Goal: Task Accomplishment & Management: Manage account settings

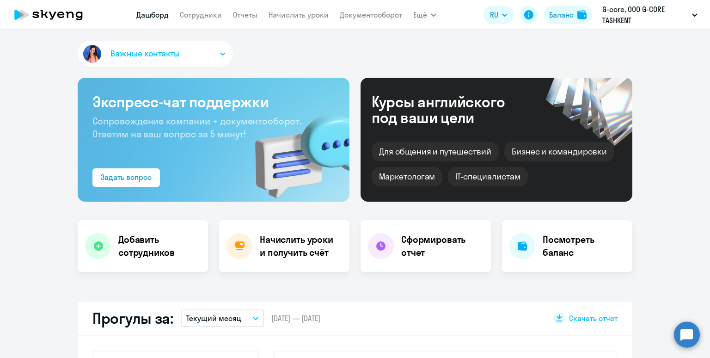
click at [272, 15] on link "Начислить уроки" at bounding box center [299, 14] width 60 height 9
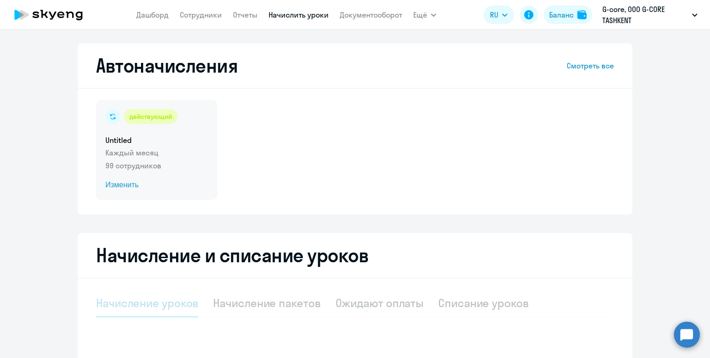
click at [169, 158] on div "действующий Untitled Каждый месяц 99 сотрудников Изменить" at bounding box center [156, 150] width 121 height 100
select select "10"
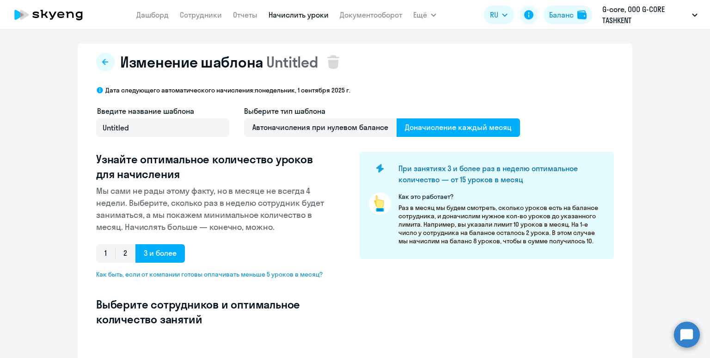
select select "10"
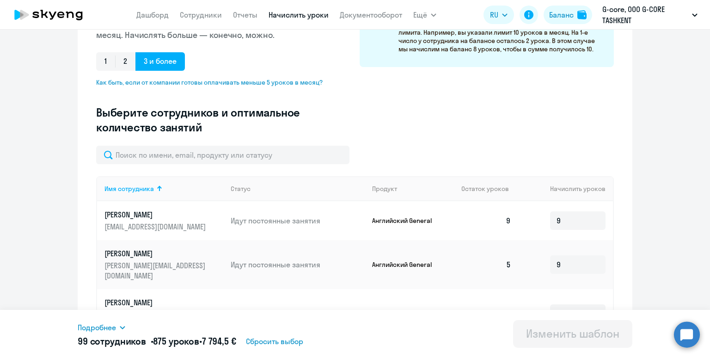
scroll to position [2, 0]
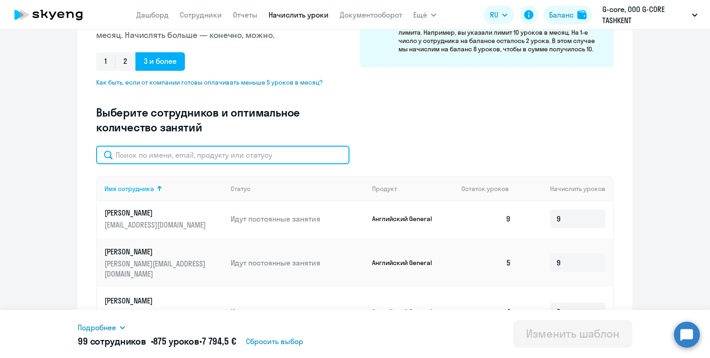
click at [275, 150] on input "text" at bounding box center [222, 155] width 253 height 18
paste input "[PERSON_NAME]"
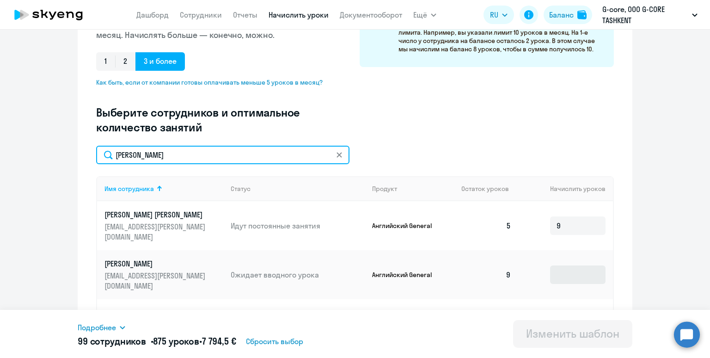
type input "[PERSON_NAME]"
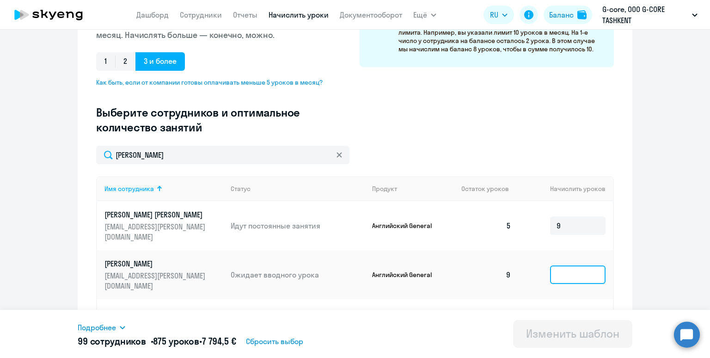
click at [576, 265] on input at bounding box center [577, 274] width 55 height 18
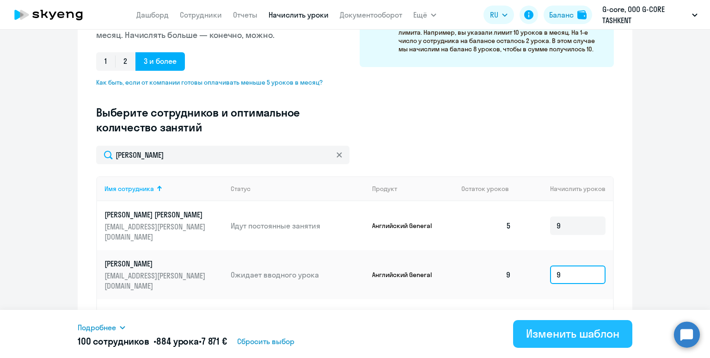
type input "9"
click at [561, 327] on div "Изменить шаблон" at bounding box center [572, 333] width 93 height 15
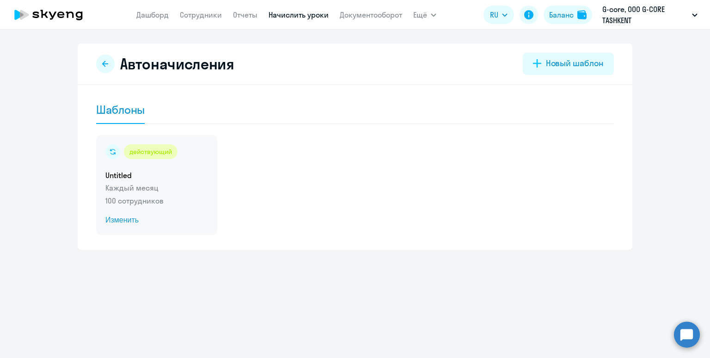
click at [202, 166] on div "действующий Untitled Каждый месяц 100 сотрудников Изменить" at bounding box center [156, 185] width 121 height 100
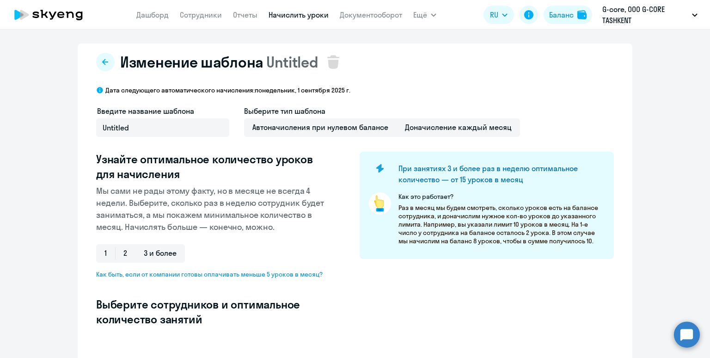
select select "10"
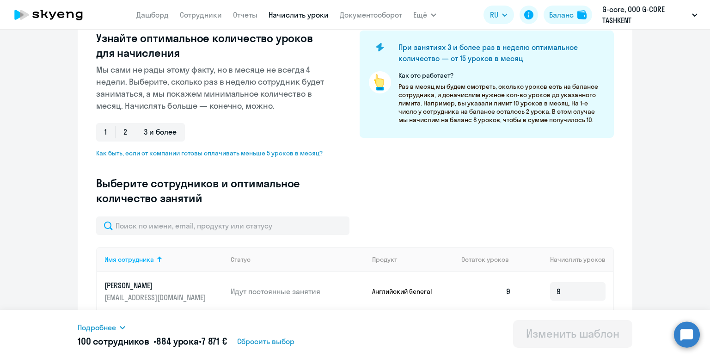
scroll to position [129, 0]
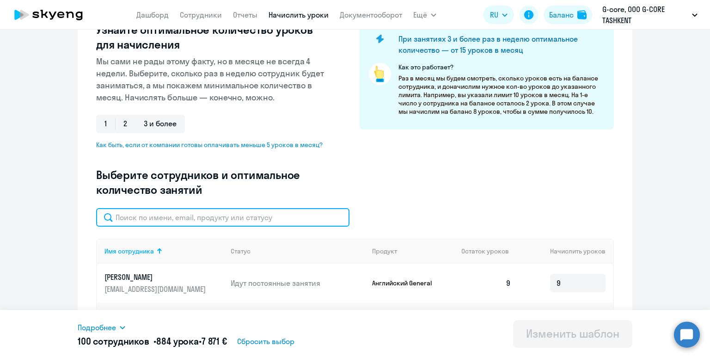
click at [260, 218] on input "text" at bounding box center [222, 217] width 253 height 18
paste input "Ergashev"
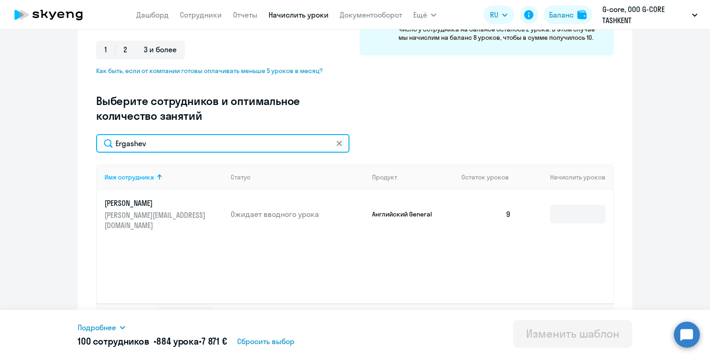
scroll to position [226, 0]
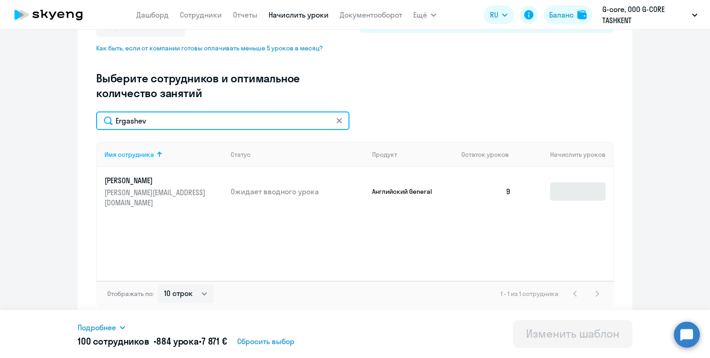
type input "Ergashev"
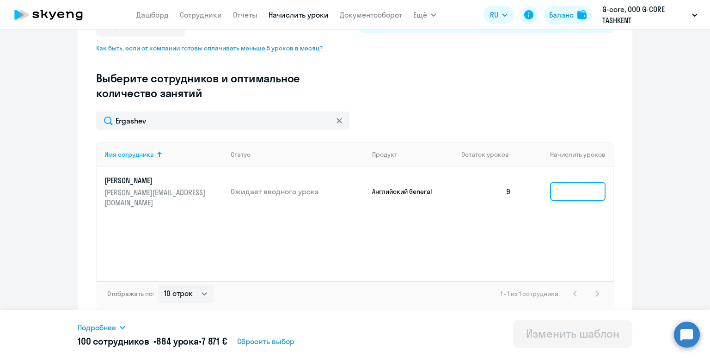
click at [570, 184] on input at bounding box center [577, 191] width 55 height 18
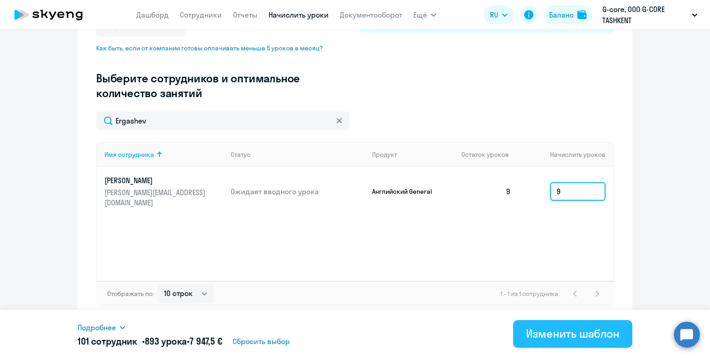
type input "9"
click at [545, 340] on div "Изменить шаблон" at bounding box center [572, 333] width 93 height 15
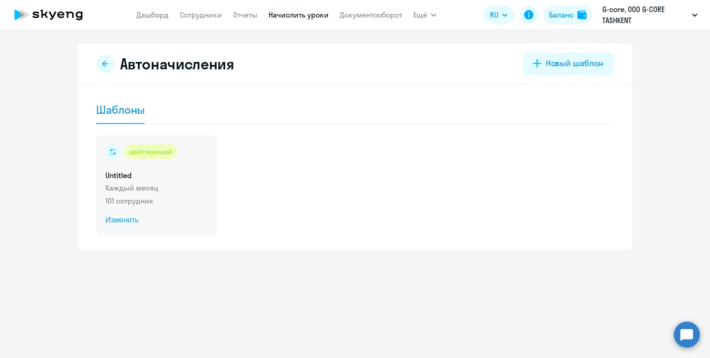
drag, startPoint x: 181, startPoint y: 183, endPoint x: 186, endPoint y: 184, distance: 4.8
click at [182, 183] on p "Каждый месяц" at bounding box center [156, 187] width 103 height 11
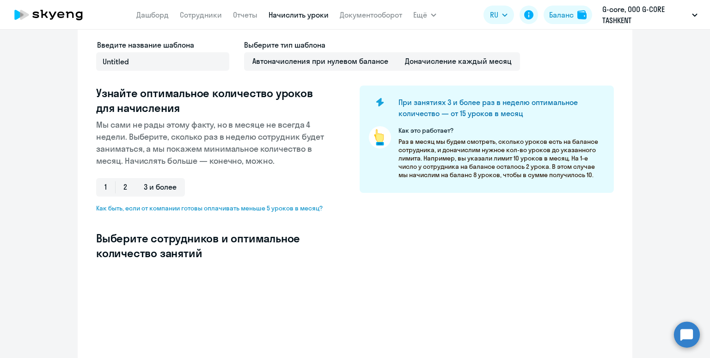
select select "10"
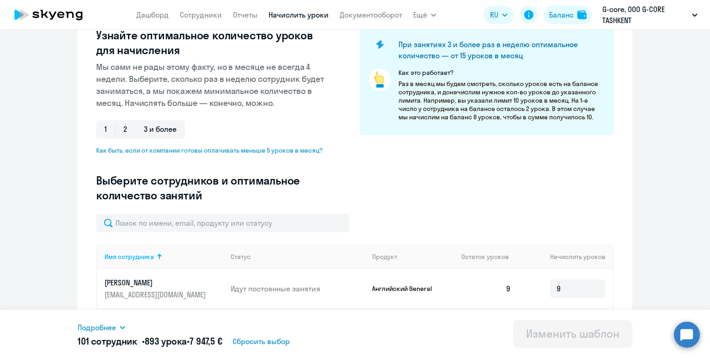
scroll to position [171, 0]
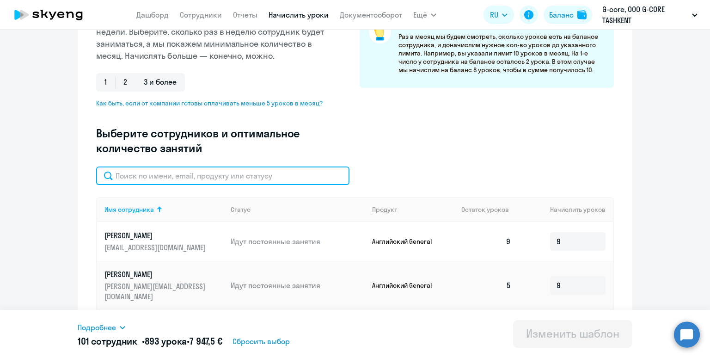
click at [192, 175] on input "text" at bounding box center [222, 175] width 253 height 18
paste input "[PERSON_NAME]"
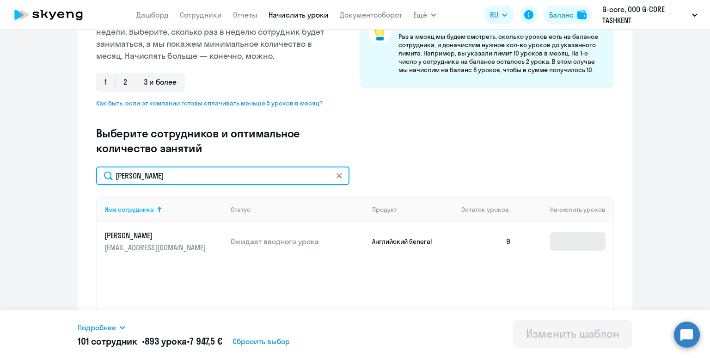
type input "[PERSON_NAME]"
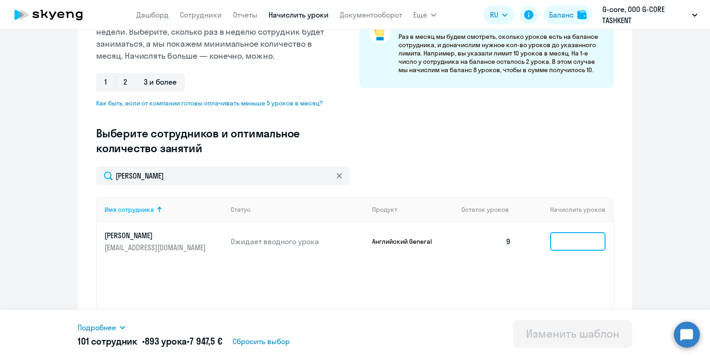
click at [568, 242] on input at bounding box center [577, 241] width 55 height 18
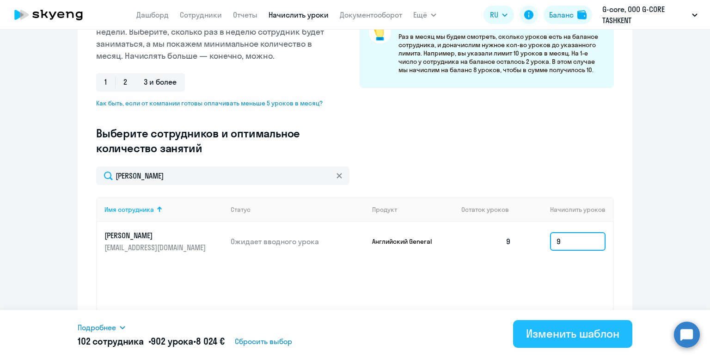
type input "9"
click at [556, 332] on div "Изменить шаблон" at bounding box center [572, 333] width 93 height 15
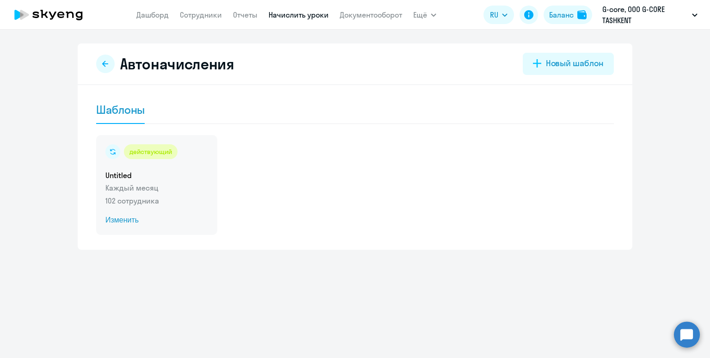
click at [190, 187] on p "Каждый месяц" at bounding box center [156, 187] width 103 height 11
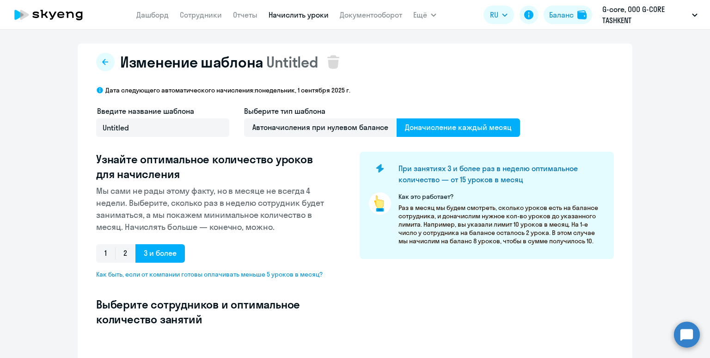
select select "10"
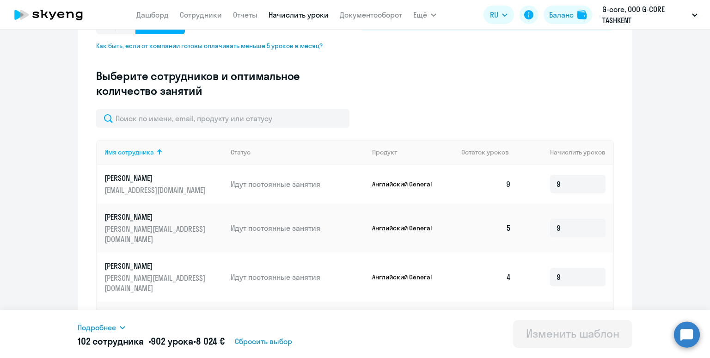
scroll to position [275, 0]
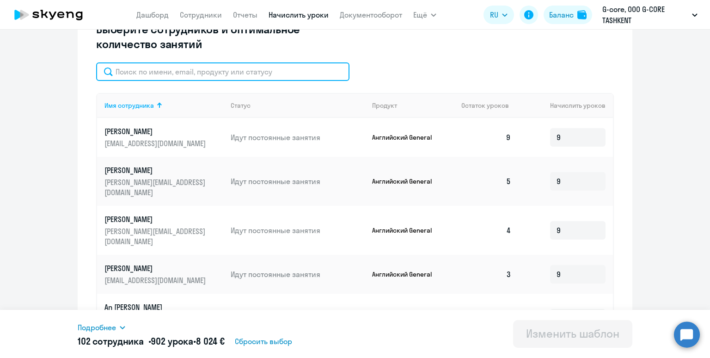
click at [245, 70] on input "text" at bounding box center [222, 71] width 253 height 18
paste input "Shamsiev"
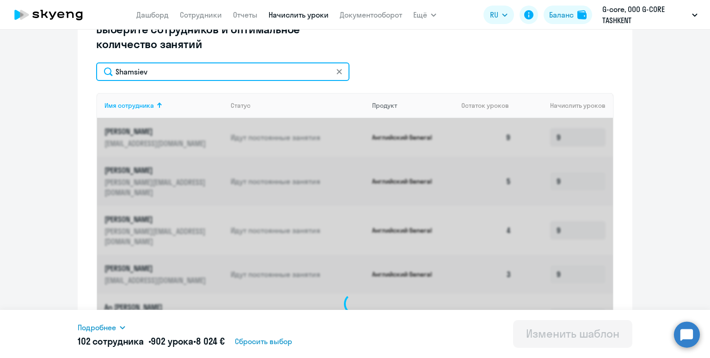
scroll to position [226, 0]
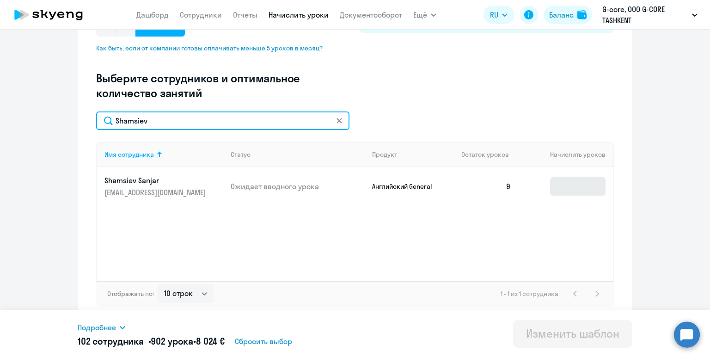
type input "Shamsiev"
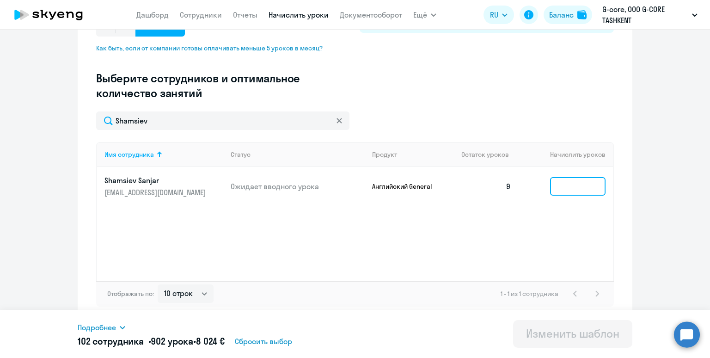
click at [570, 184] on input at bounding box center [577, 186] width 55 height 18
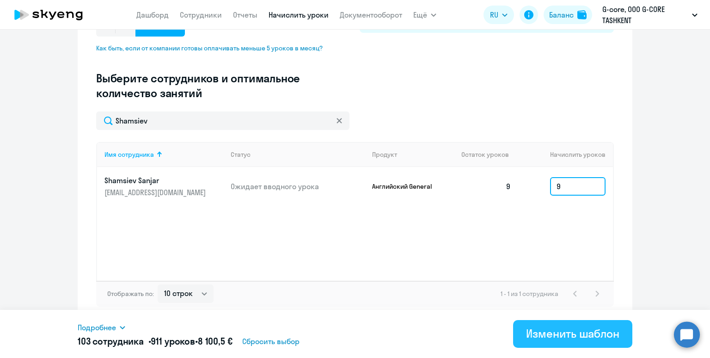
type input "9"
click at [559, 335] on div "Изменить шаблон" at bounding box center [572, 333] width 93 height 15
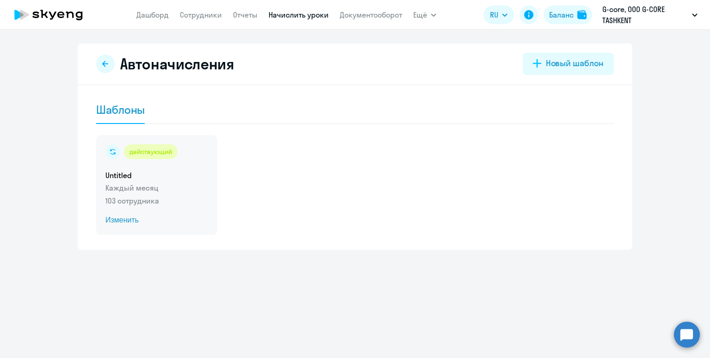
click at [188, 185] on p "Каждый месяц" at bounding box center [156, 187] width 103 height 11
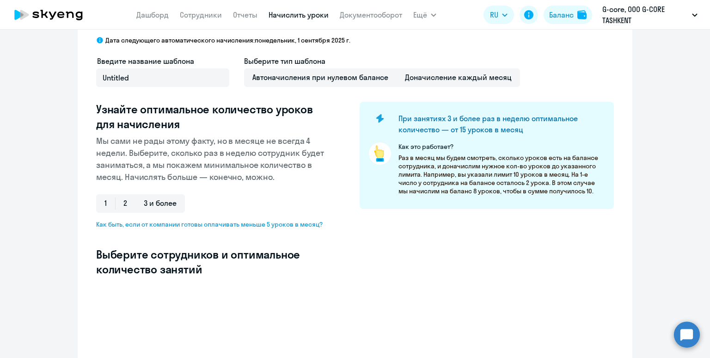
scroll to position [133, 0]
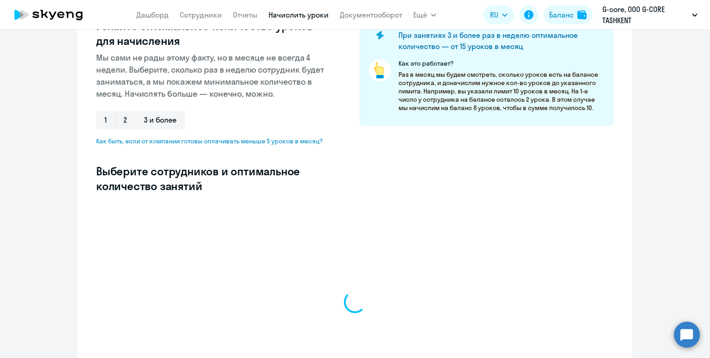
select select "10"
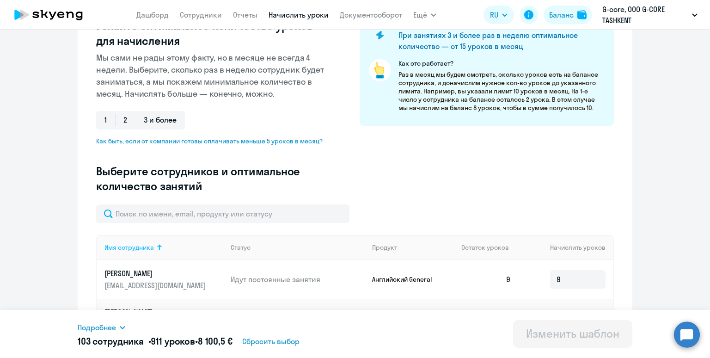
scroll to position [2, 0]
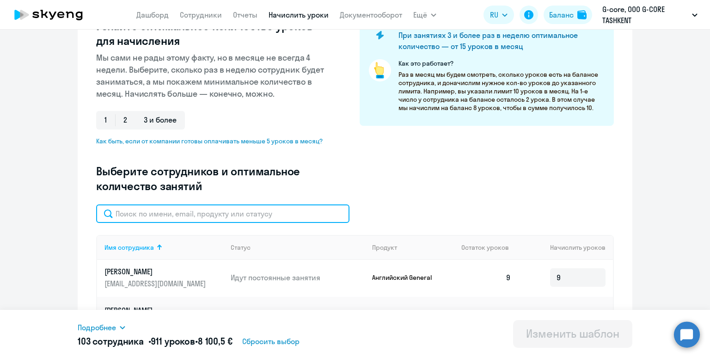
click at [204, 217] on input "text" at bounding box center [222, 213] width 253 height 18
paste input "Rakhlitsky"
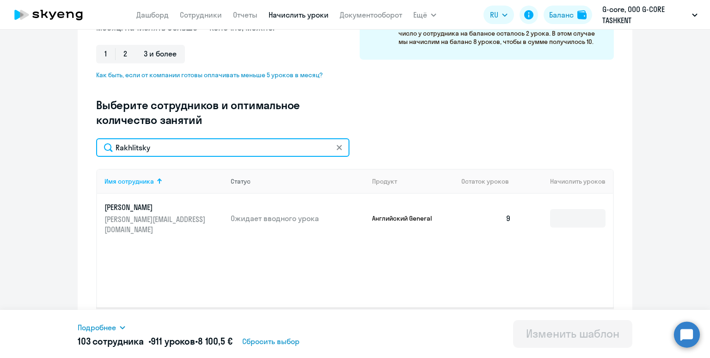
scroll to position [226, 0]
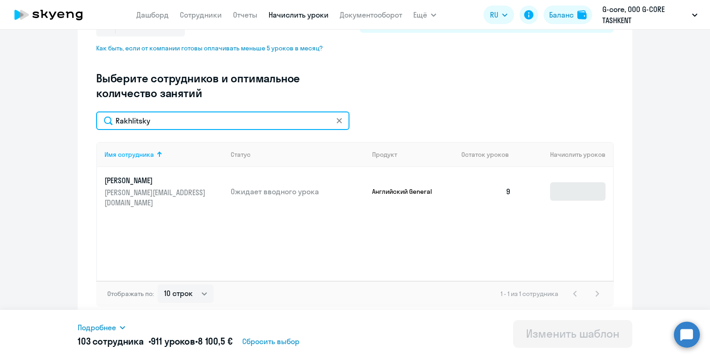
type input "Rakhlitsky"
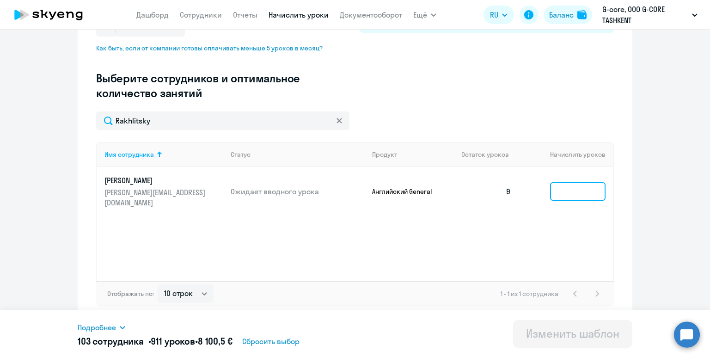
click at [571, 190] on input at bounding box center [577, 191] width 55 height 18
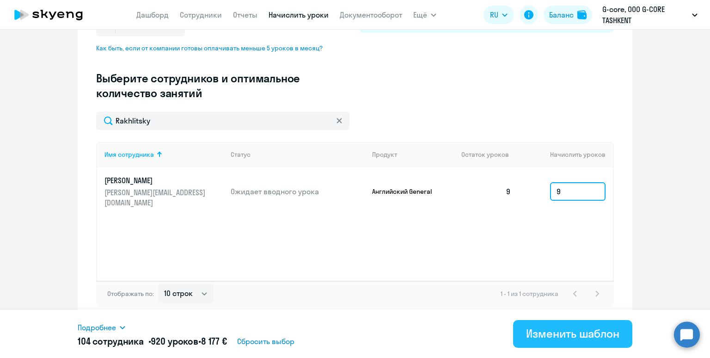
type input "9"
click at [567, 329] on div "Изменить шаблон" at bounding box center [572, 333] width 93 height 15
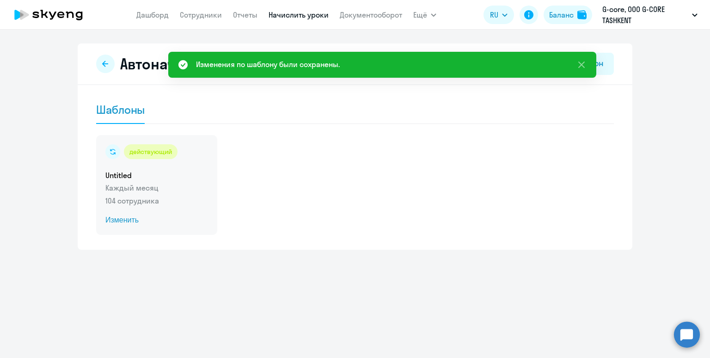
click at [163, 188] on p "Каждый месяц" at bounding box center [156, 187] width 103 height 11
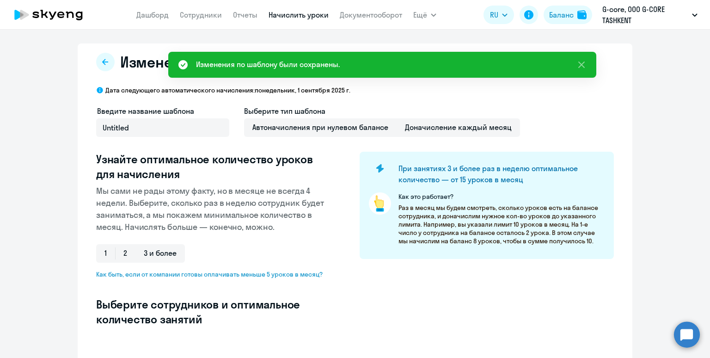
select select "10"
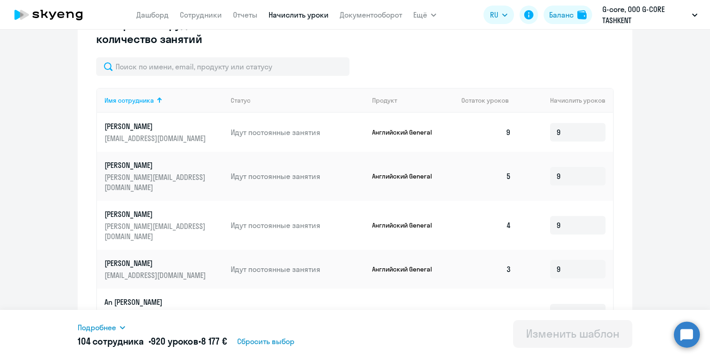
scroll to position [259, 0]
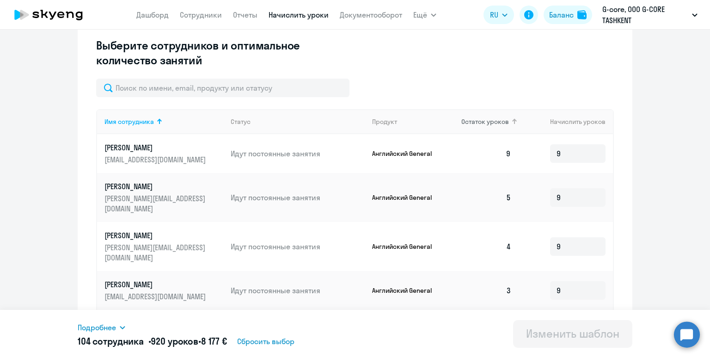
click at [472, 120] on span "Остаток уроков" at bounding box center [485, 121] width 48 height 8
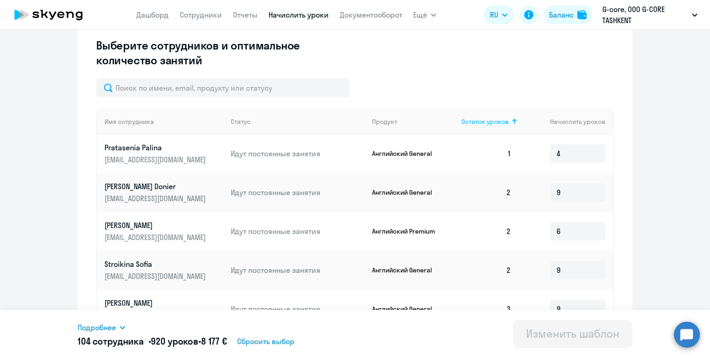
click at [472, 120] on span "Остаток уроков" at bounding box center [485, 121] width 48 height 8
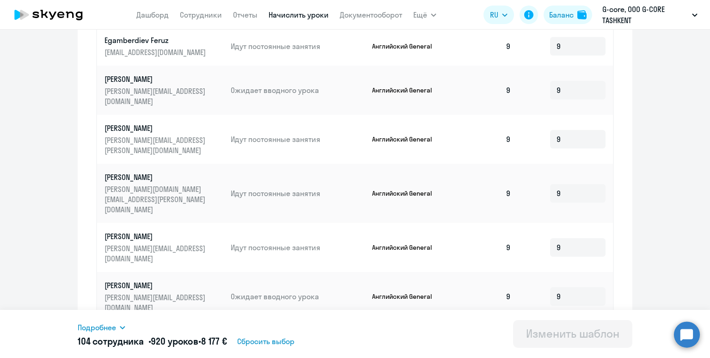
scroll to position [501, 0]
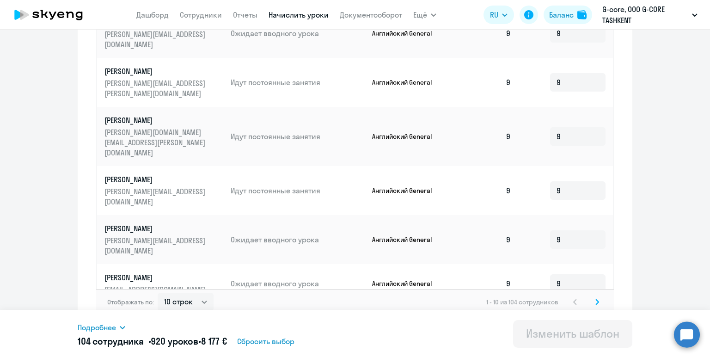
click at [598, 299] on icon at bounding box center [597, 302] width 4 height 6
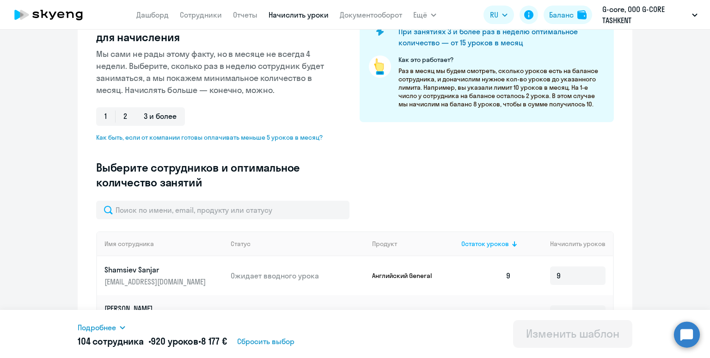
scroll to position [0, 0]
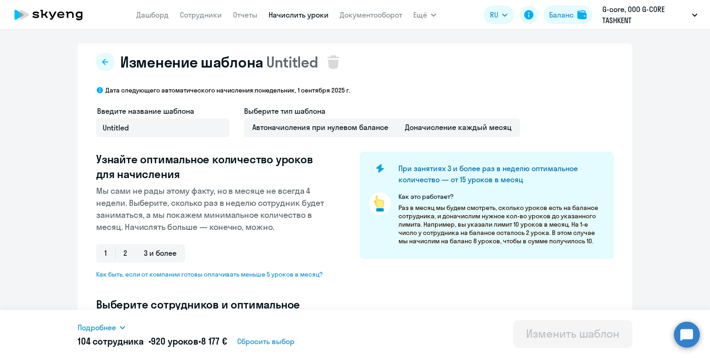
click at [281, 17] on link "Начислить уроки" at bounding box center [299, 14] width 60 height 9
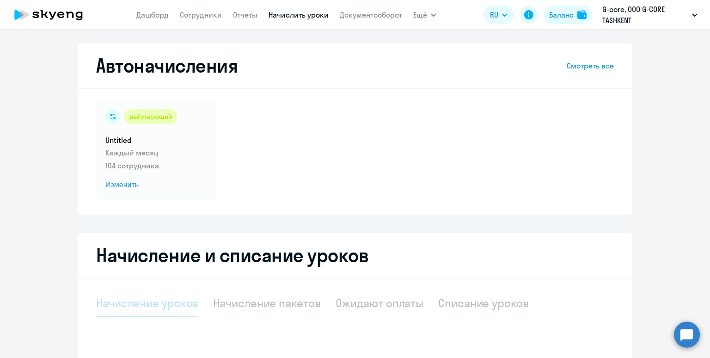
select select "10"
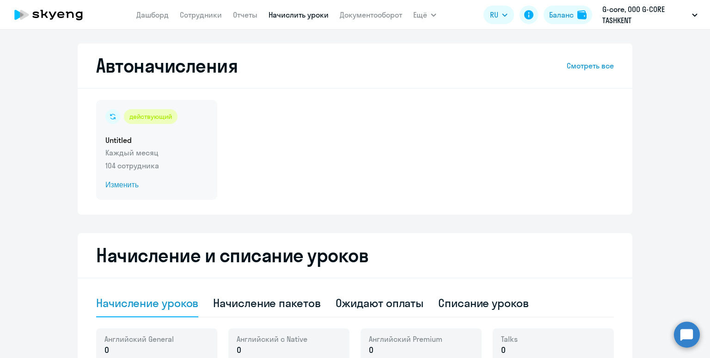
click at [208, 145] on div "действующий Untitled Каждый месяц 104 сотрудника Изменить" at bounding box center [156, 150] width 121 height 100
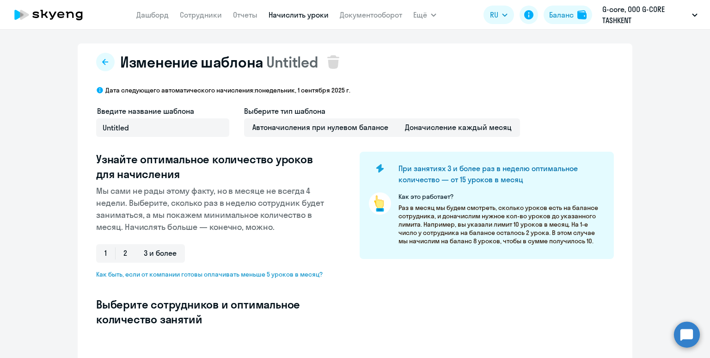
select select "10"
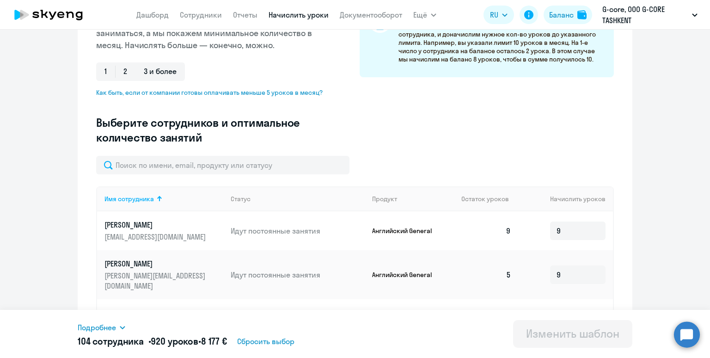
scroll to position [186, 0]
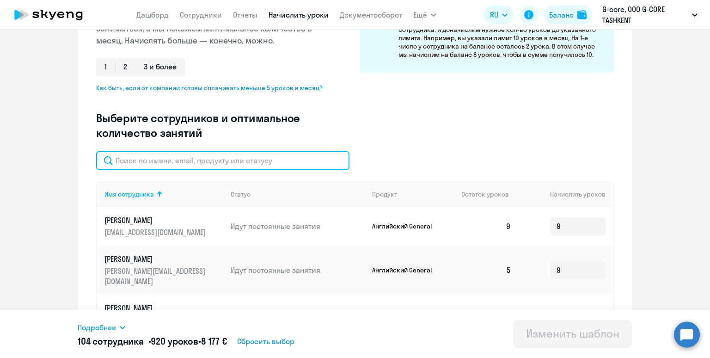
click at [242, 162] on input "text" at bounding box center [222, 160] width 253 height 18
paste input "Olimov"
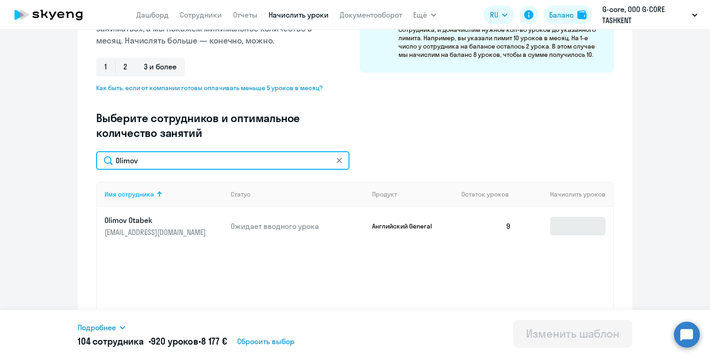
type input "Olimov"
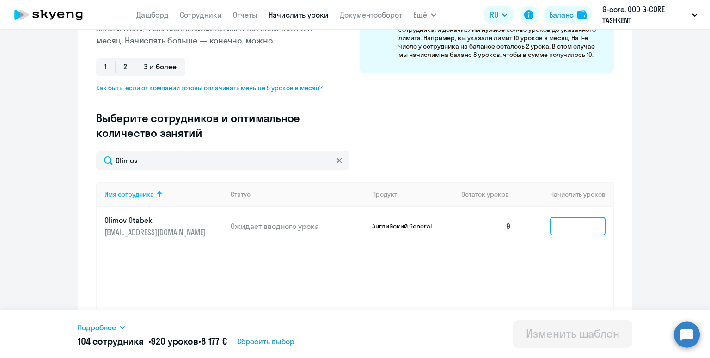
click at [557, 227] on input at bounding box center [577, 226] width 55 height 18
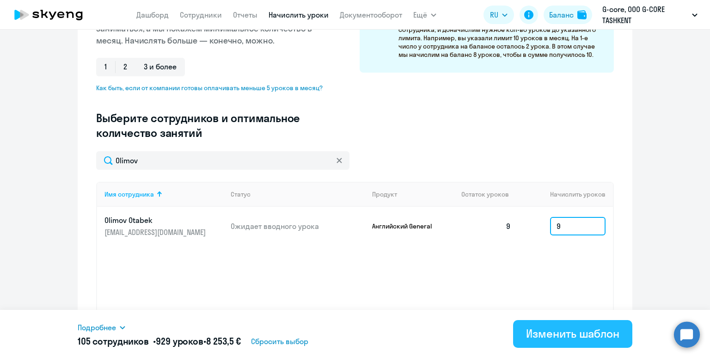
type input "9"
click at [576, 337] on div "Изменить шаблон" at bounding box center [572, 333] width 93 height 15
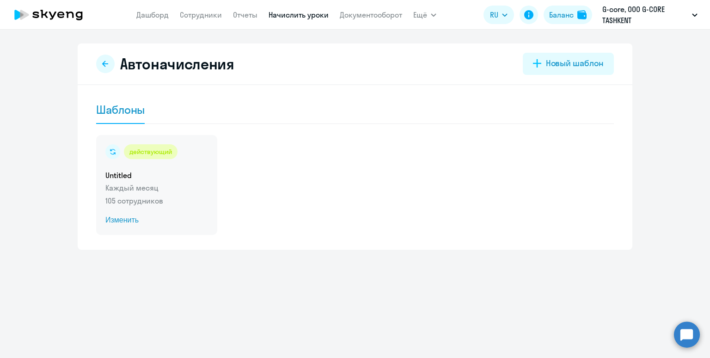
click at [191, 151] on div "действующий" at bounding box center [156, 151] width 103 height 15
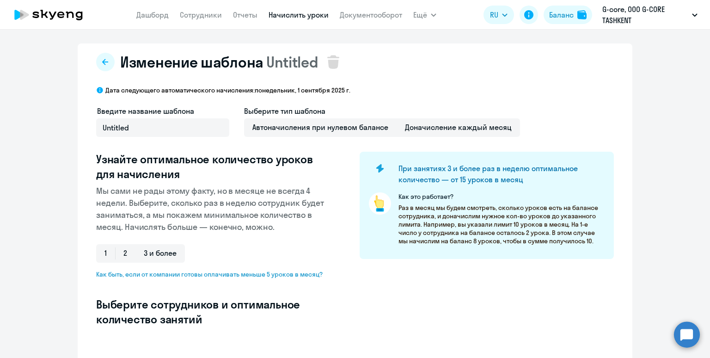
select select "10"
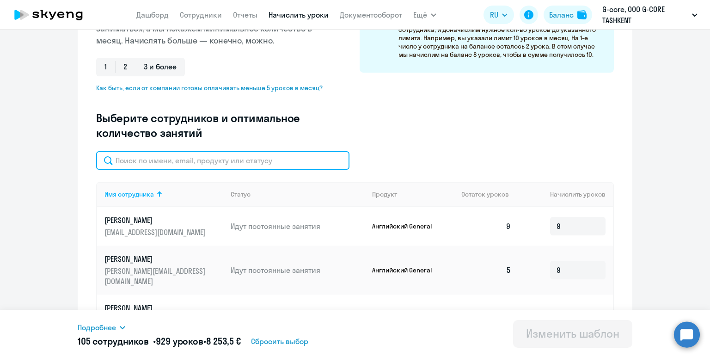
scroll to position [188, 0]
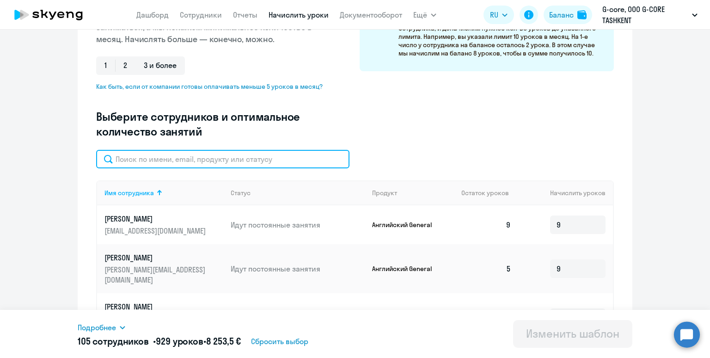
click at [265, 166] on input "text" at bounding box center [222, 159] width 253 height 18
paste input "Galakhov"
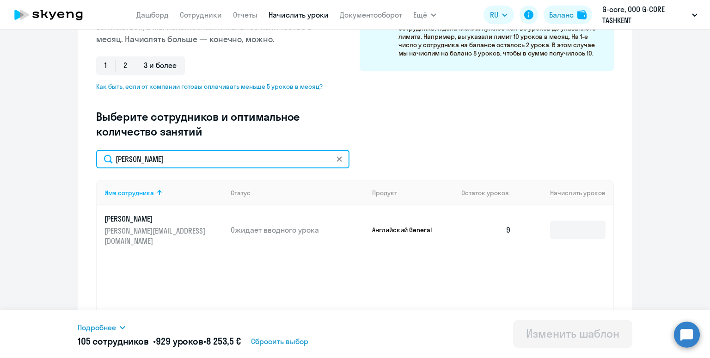
scroll to position [226, 0]
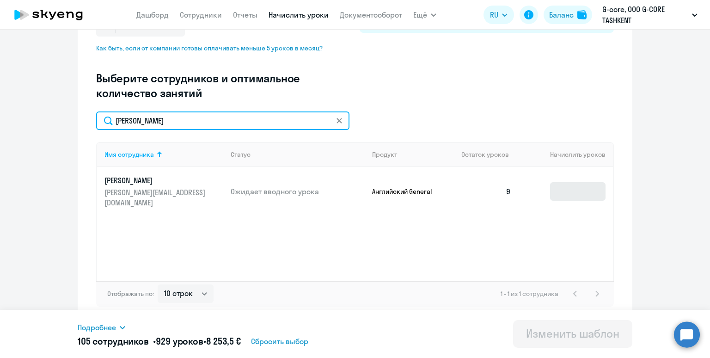
type input "Galakhov"
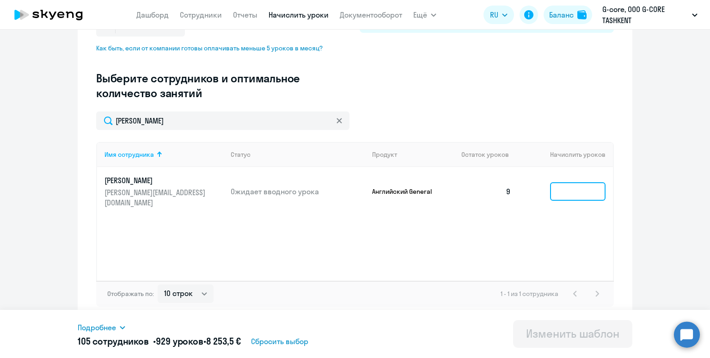
click at [583, 190] on input at bounding box center [577, 191] width 55 height 18
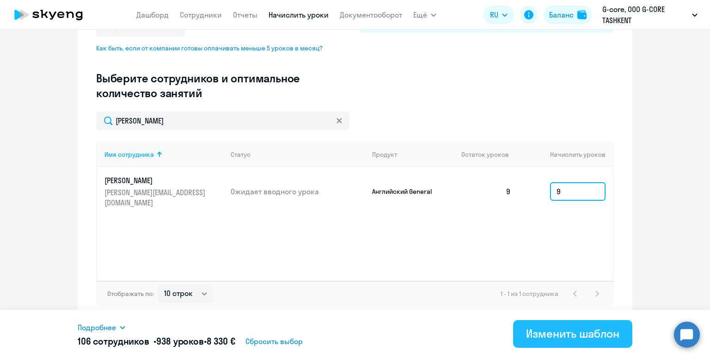
type input "9"
click at [559, 335] on div "Изменить шаблон" at bounding box center [572, 333] width 93 height 15
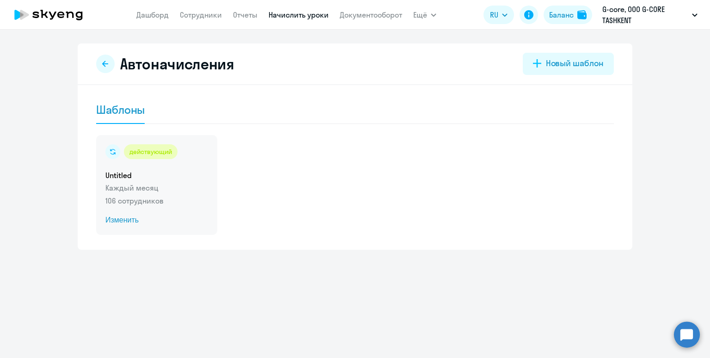
click at [182, 177] on h5 "Untitled" at bounding box center [156, 175] width 103 height 10
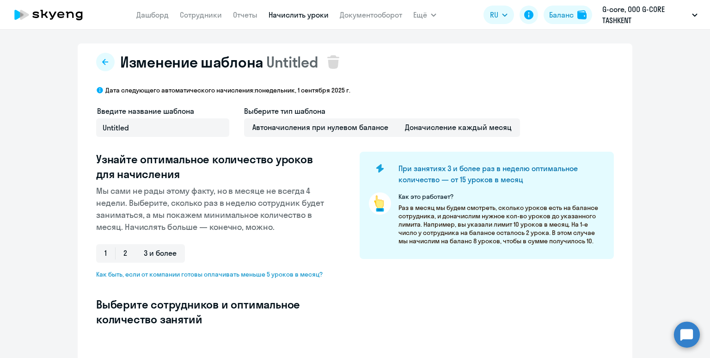
select select "10"
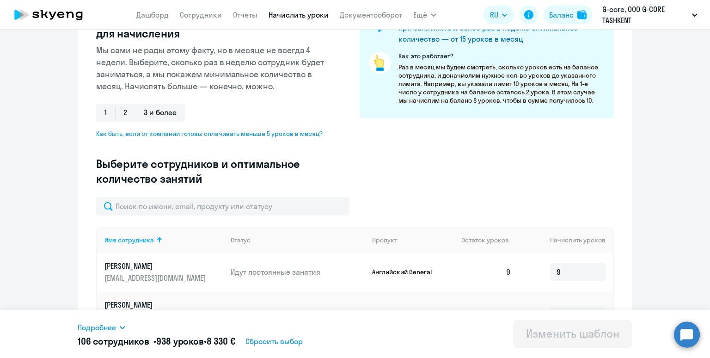
scroll to position [2, 0]
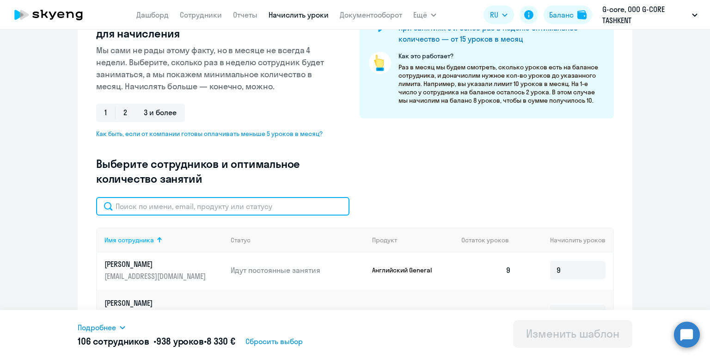
click at [209, 205] on input "text" at bounding box center [222, 206] width 253 height 18
paste input "Galakhov"
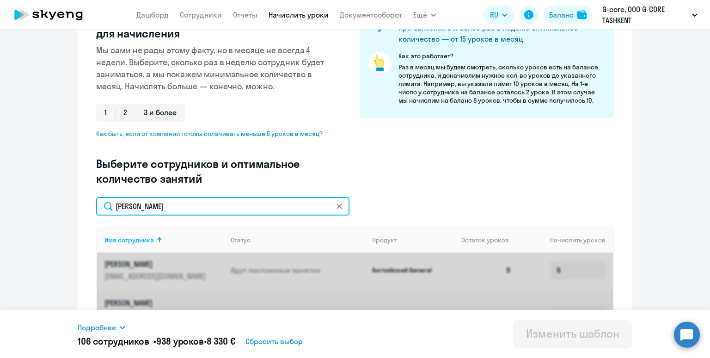
scroll to position [0, 0]
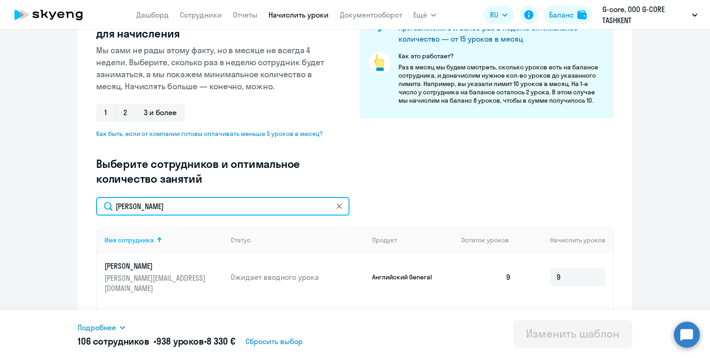
type input "Galakhov"
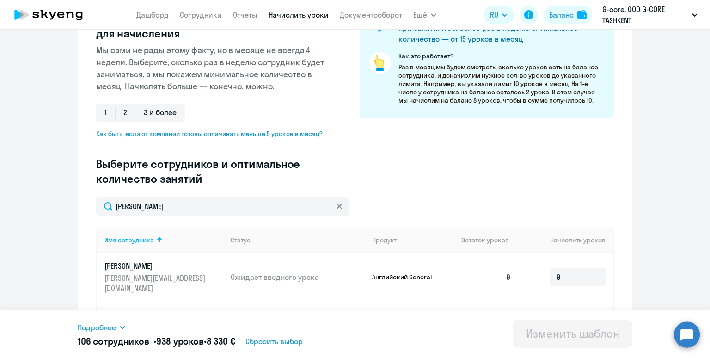
click at [295, 15] on link "Начислить уроки" at bounding box center [299, 14] width 60 height 9
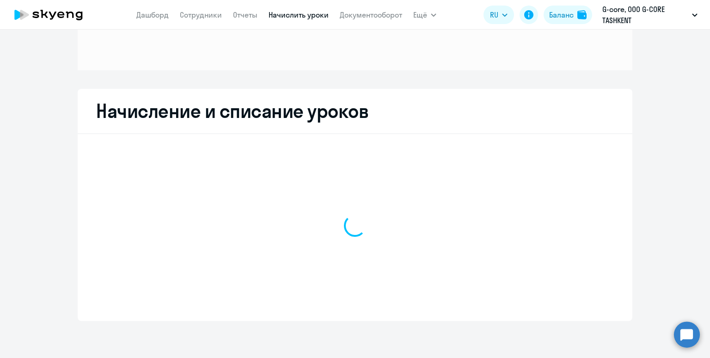
scroll to position [106, 0]
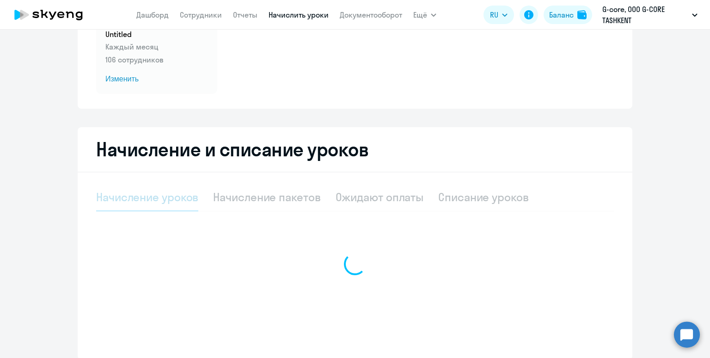
select select "10"
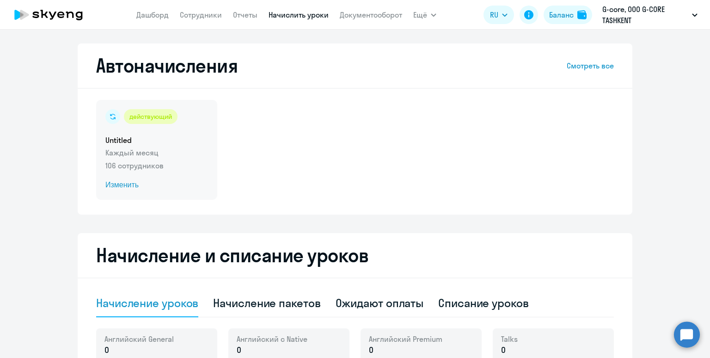
scroll to position [1, 0]
click at [178, 146] on p "Каждый месяц" at bounding box center [156, 151] width 103 height 11
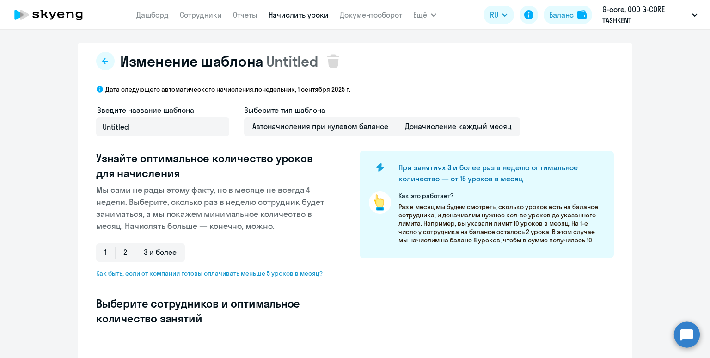
select select "10"
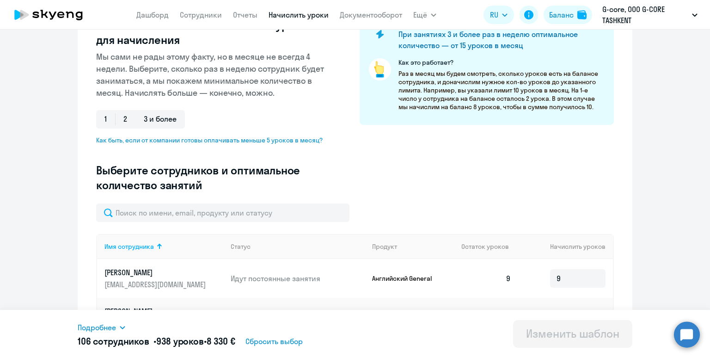
scroll to position [148, 0]
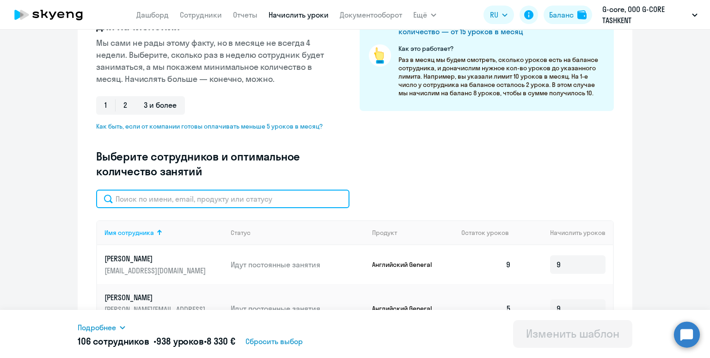
click at [226, 198] on input "text" at bounding box center [222, 199] width 253 height 18
paste input "Kulbaka"
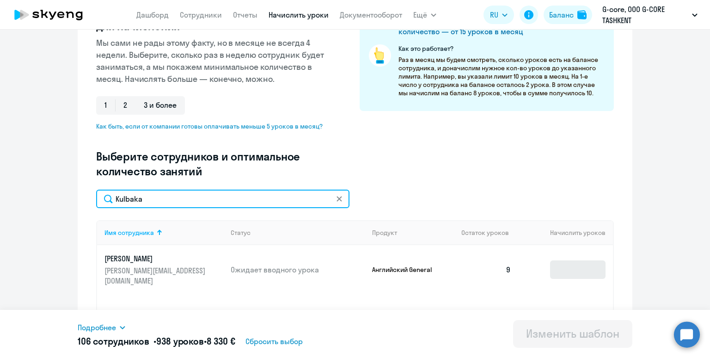
type input "Kulbaka"
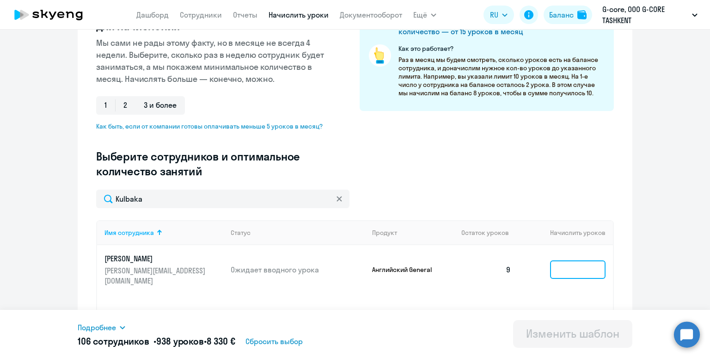
click at [571, 260] on input at bounding box center [577, 269] width 55 height 18
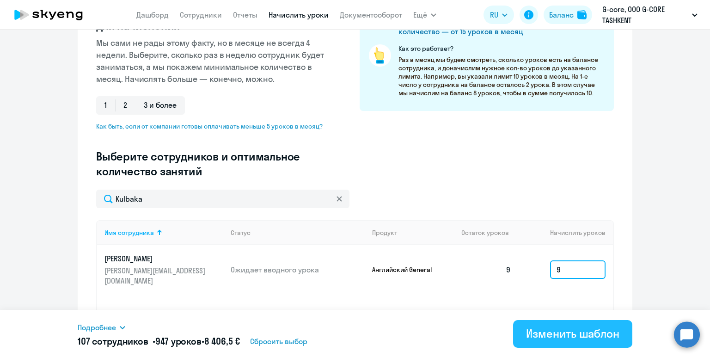
type input "9"
click at [549, 328] on div "Изменить шаблон" at bounding box center [572, 333] width 93 height 15
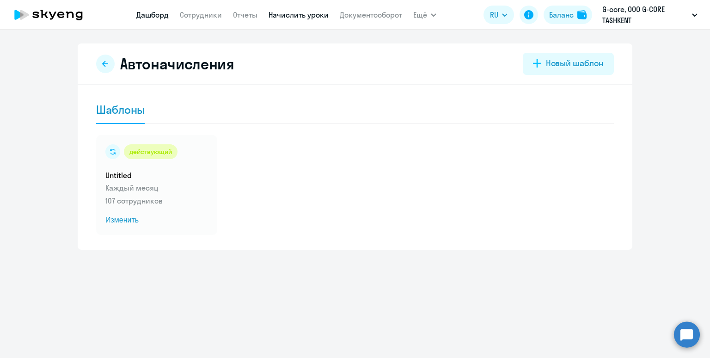
click at [145, 16] on link "Дашборд" at bounding box center [152, 14] width 32 height 9
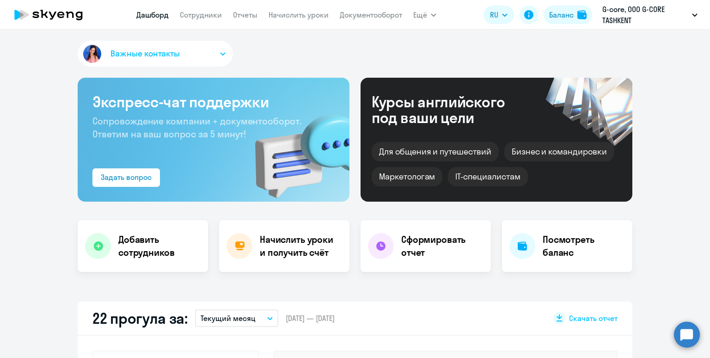
select select "30"
click at [282, 21] on app-menu-item-link "Начислить уроки" at bounding box center [299, 15] width 60 height 12
click at [282, 14] on link "Начислить уроки" at bounding box center [299, 14] width 60 height 9
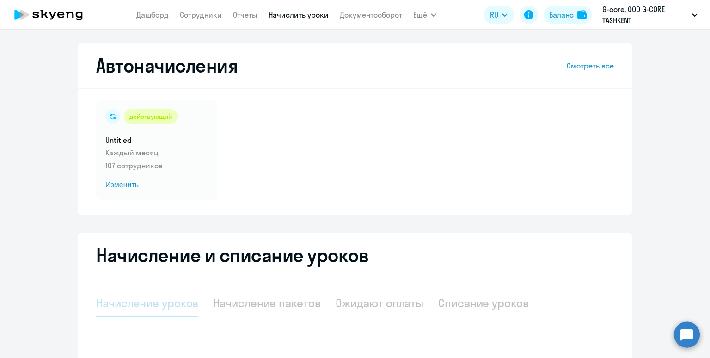
select select "10"
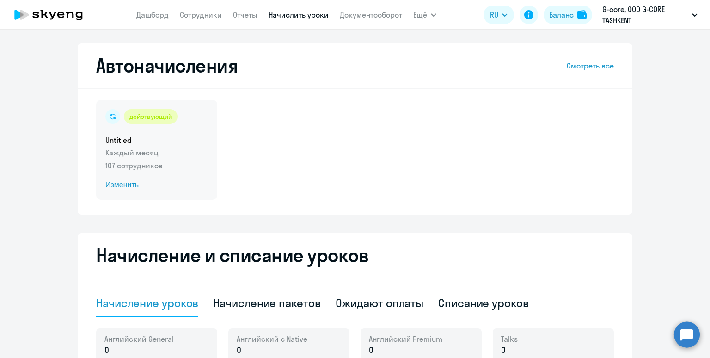
click at [179, 144] on h5 "Untitled" at bounding box center [156, 140] width 103 height 10
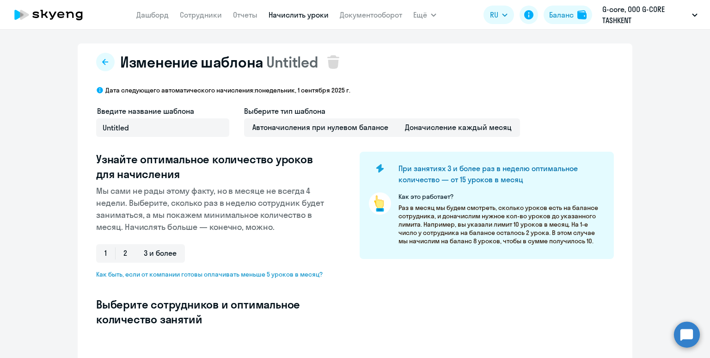
select select "10"
